Goal: Find specific page/section: Find specific page/section

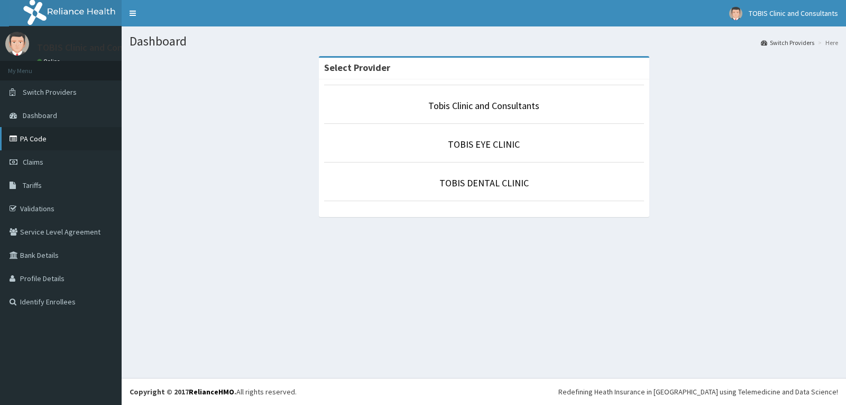
click at [20, 139] on icon at bounding box center [15, 138] width 11 height 7
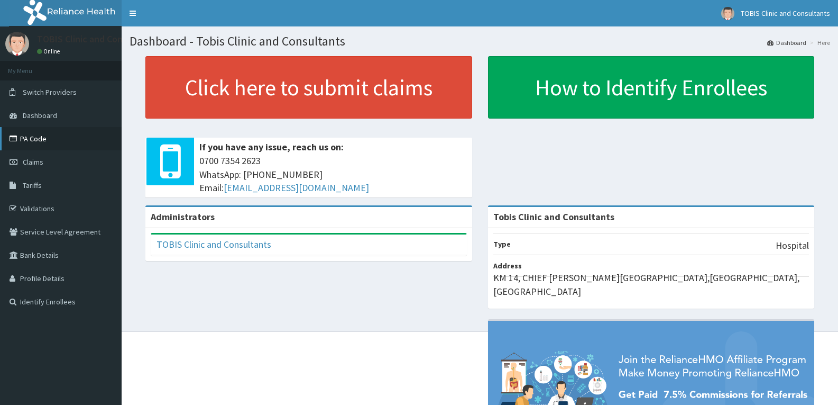
click at [23, 139] on link "PA Code" at bounding box center [61, 138] width 122 height 23
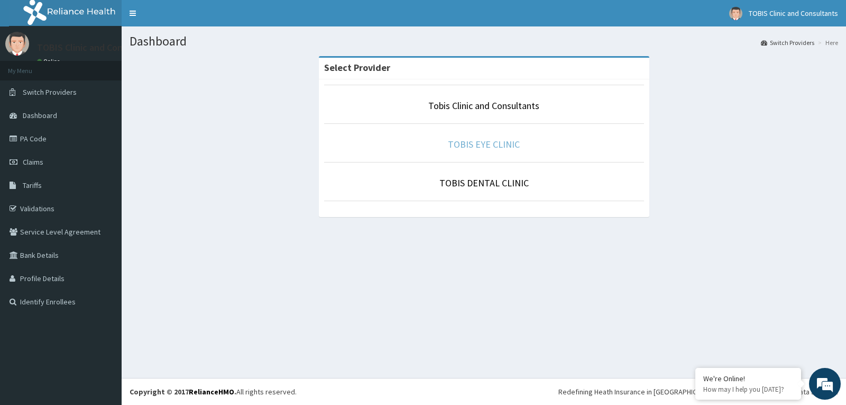
click at [492, 144] on link "TOBIS EYE CLINIC" at bounding box center [484, 144] width 72 height 12
